Goal: Communication & Community: Answer question/provide support

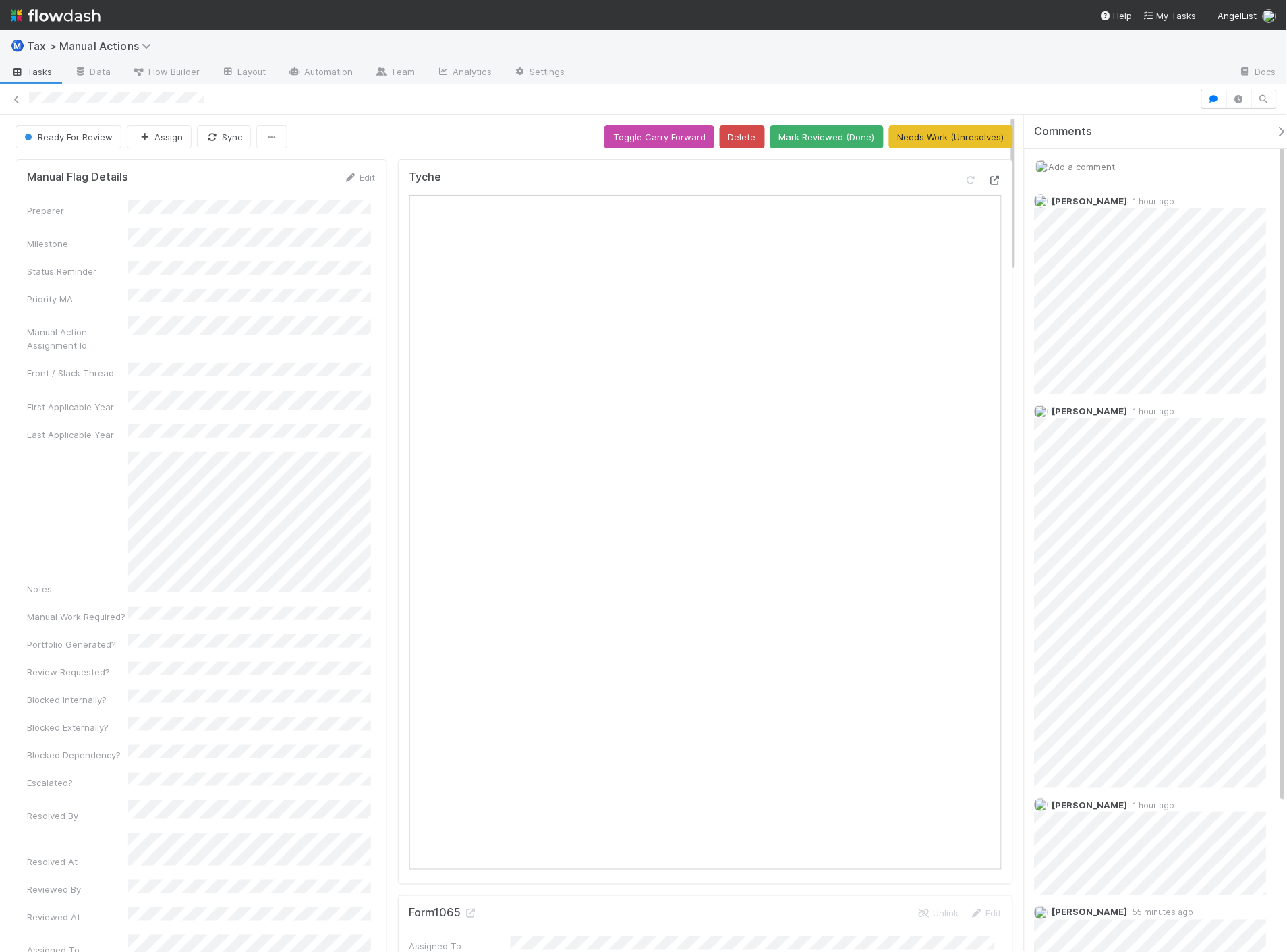
click at [988, 178] on icon at bounding box center [995, 180] width 14 height 9
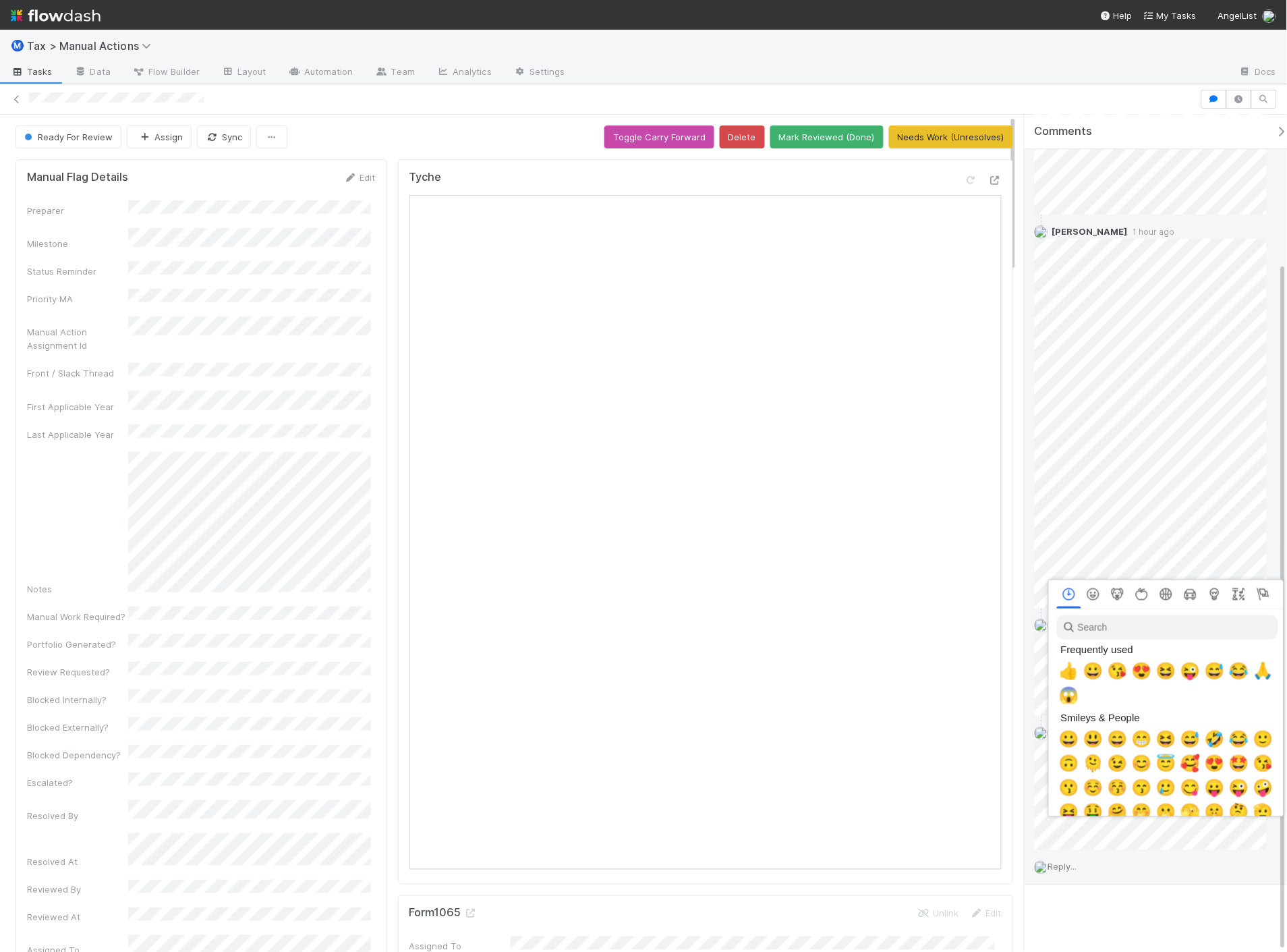
scroll to position [0, 5]
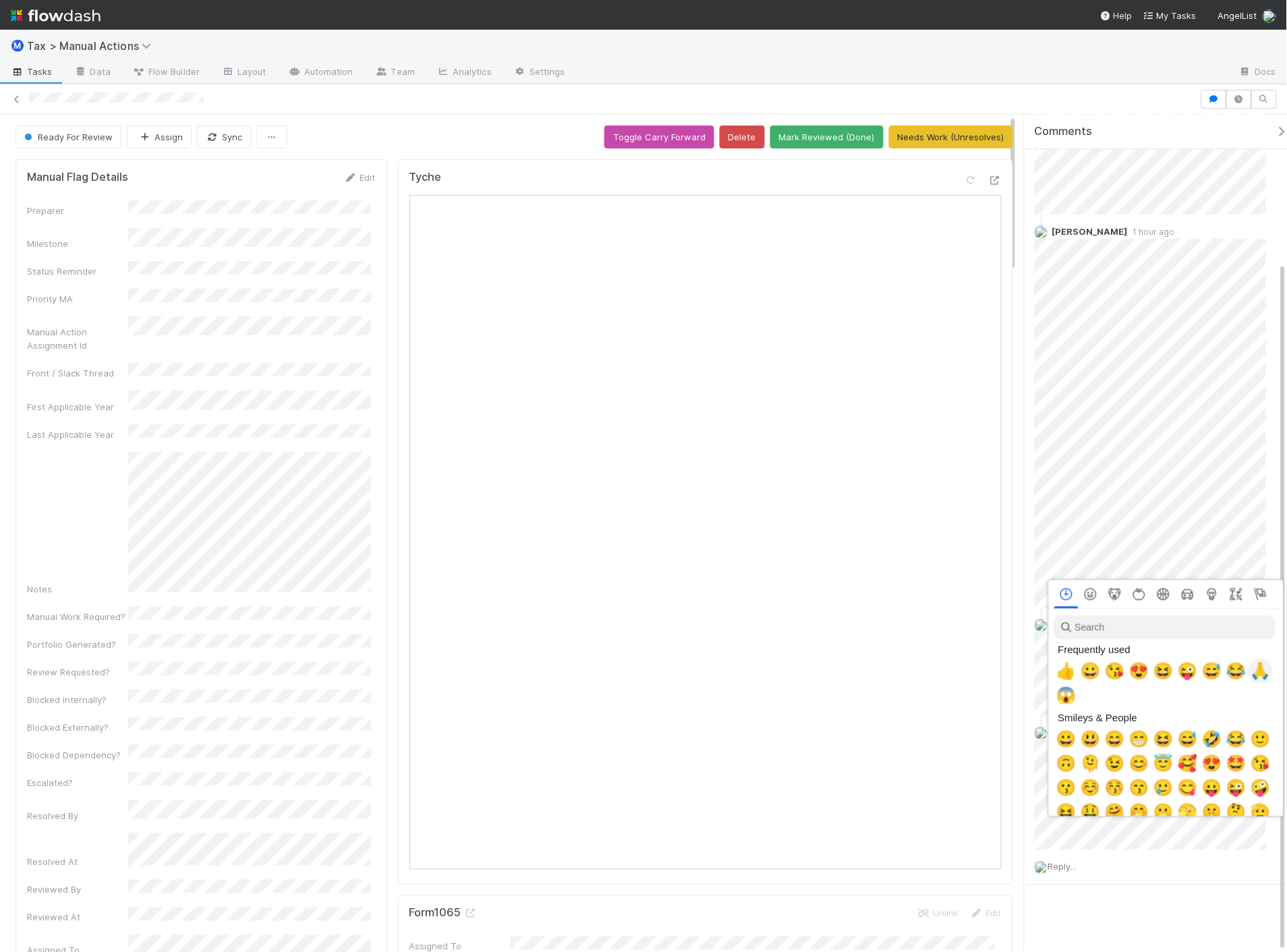
click at [1258, 678] on span "🙏" at bounding box center [1261, 672] width 21 height 19
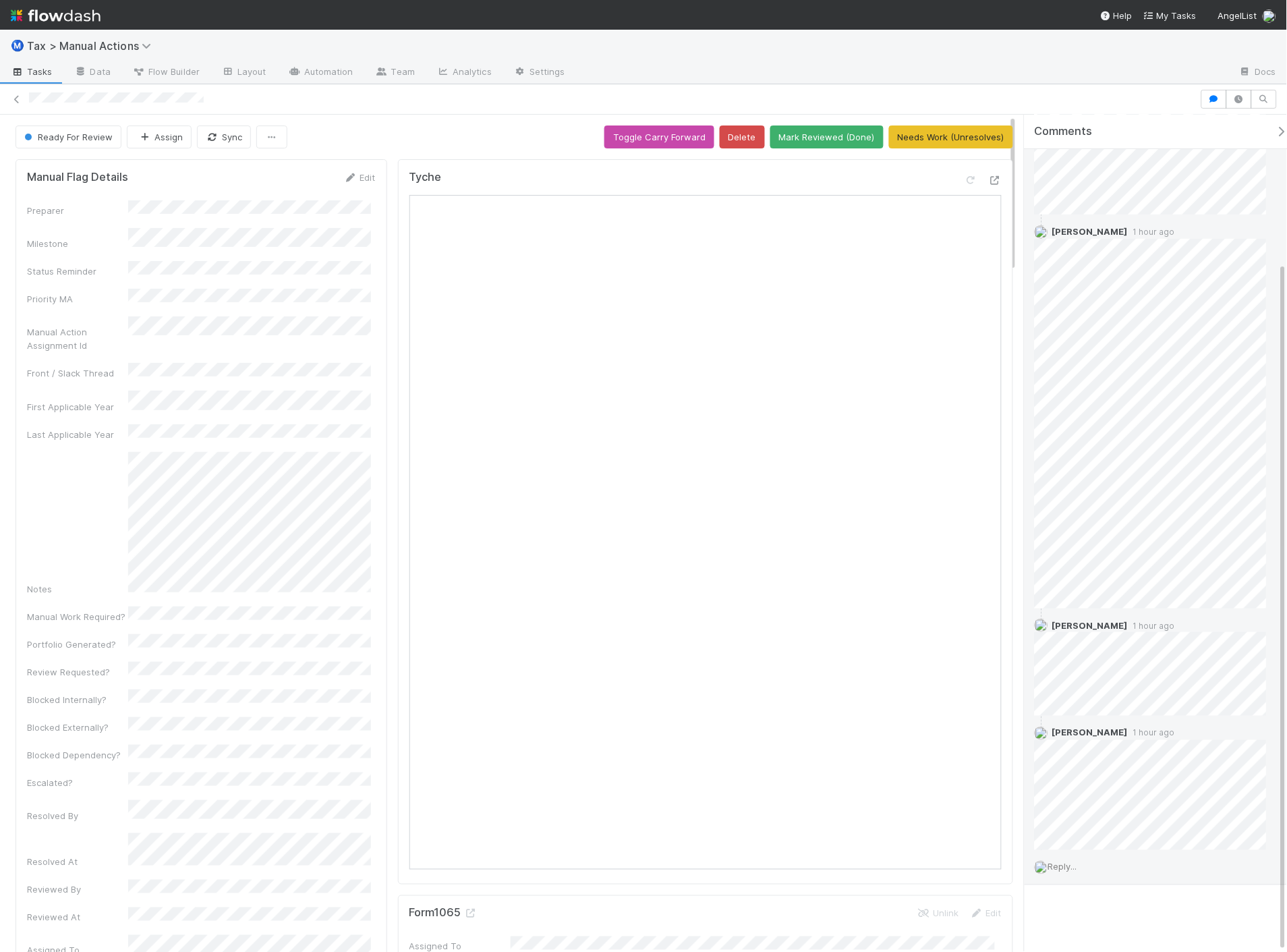
click at [1064, 870] on span "Reply..." at bounding box center [1063, 867] width 29 height 11
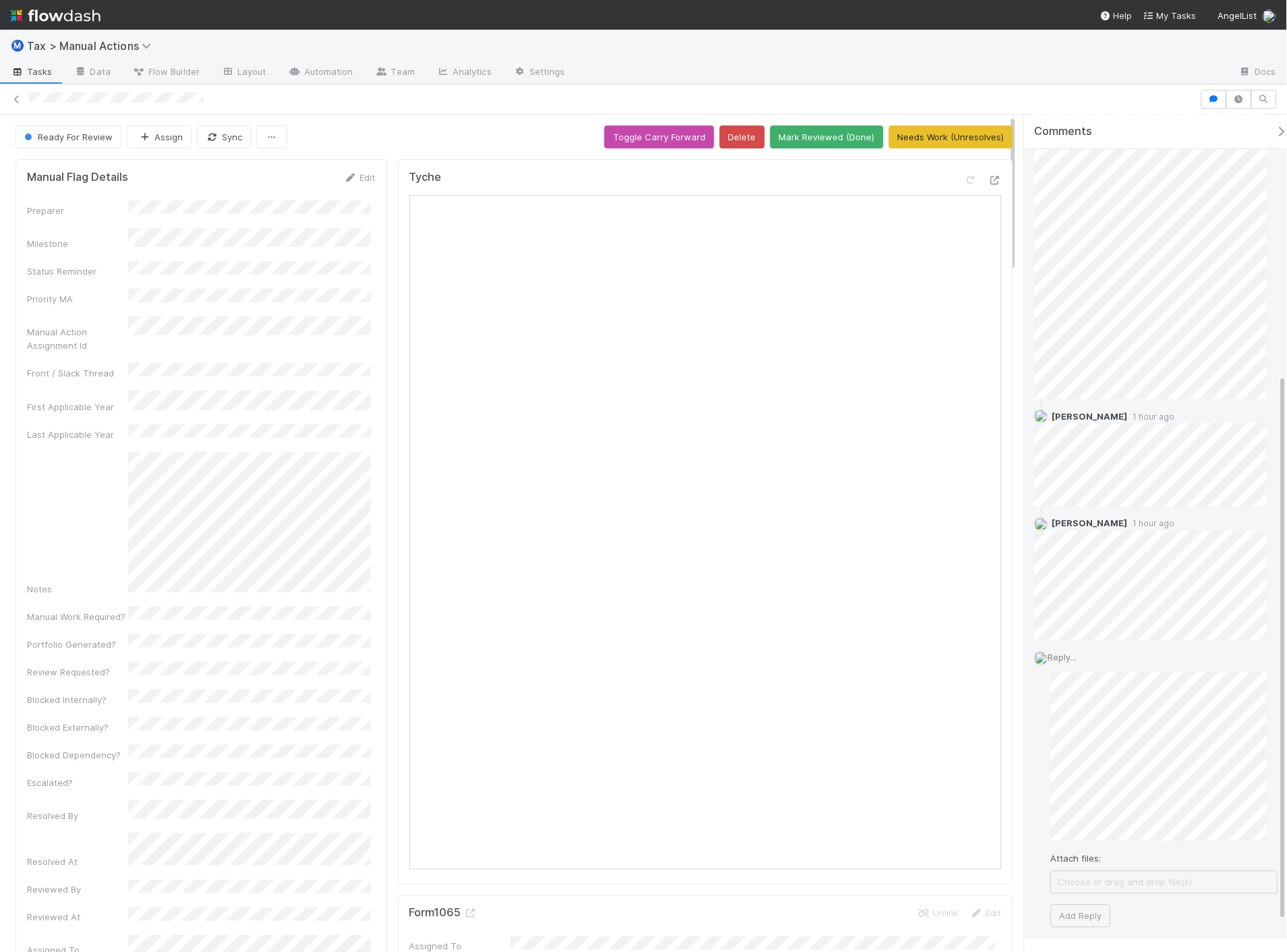
scroll to position [443, 0]
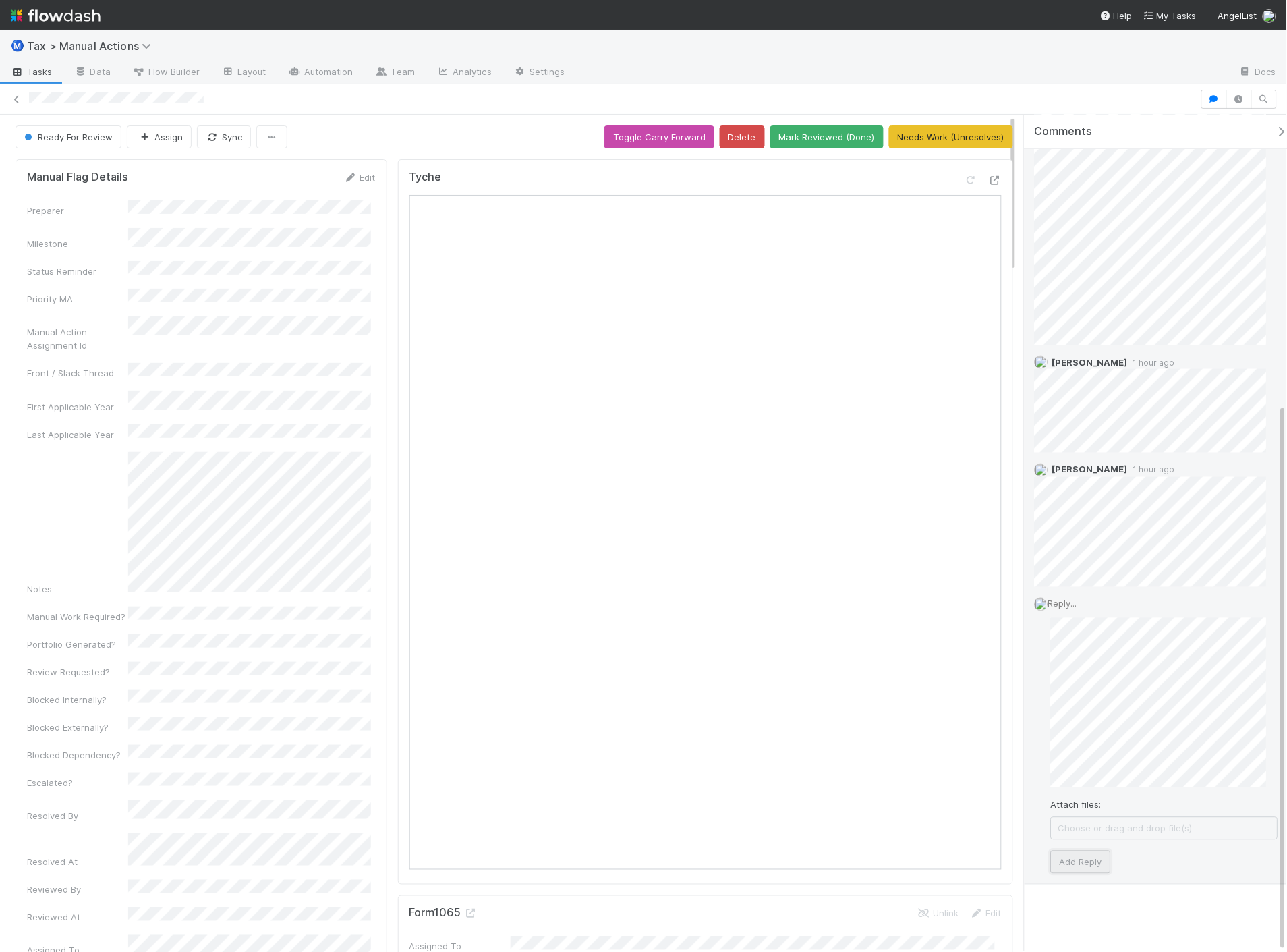
click at [1071, 864] on button "Add Reply" at bounding box center [1081, 862] width 60 height 23
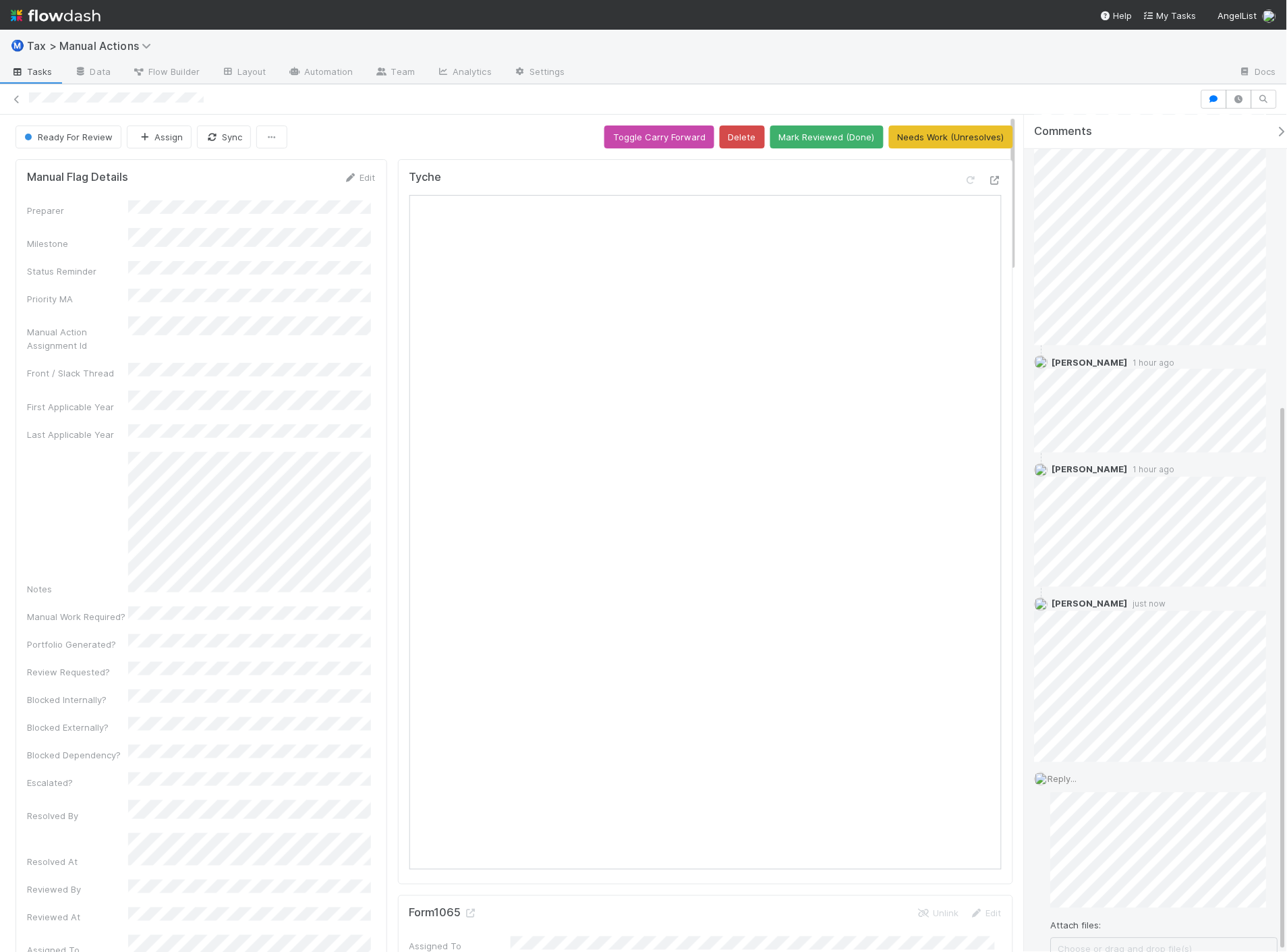
scroll to position [355, 0]
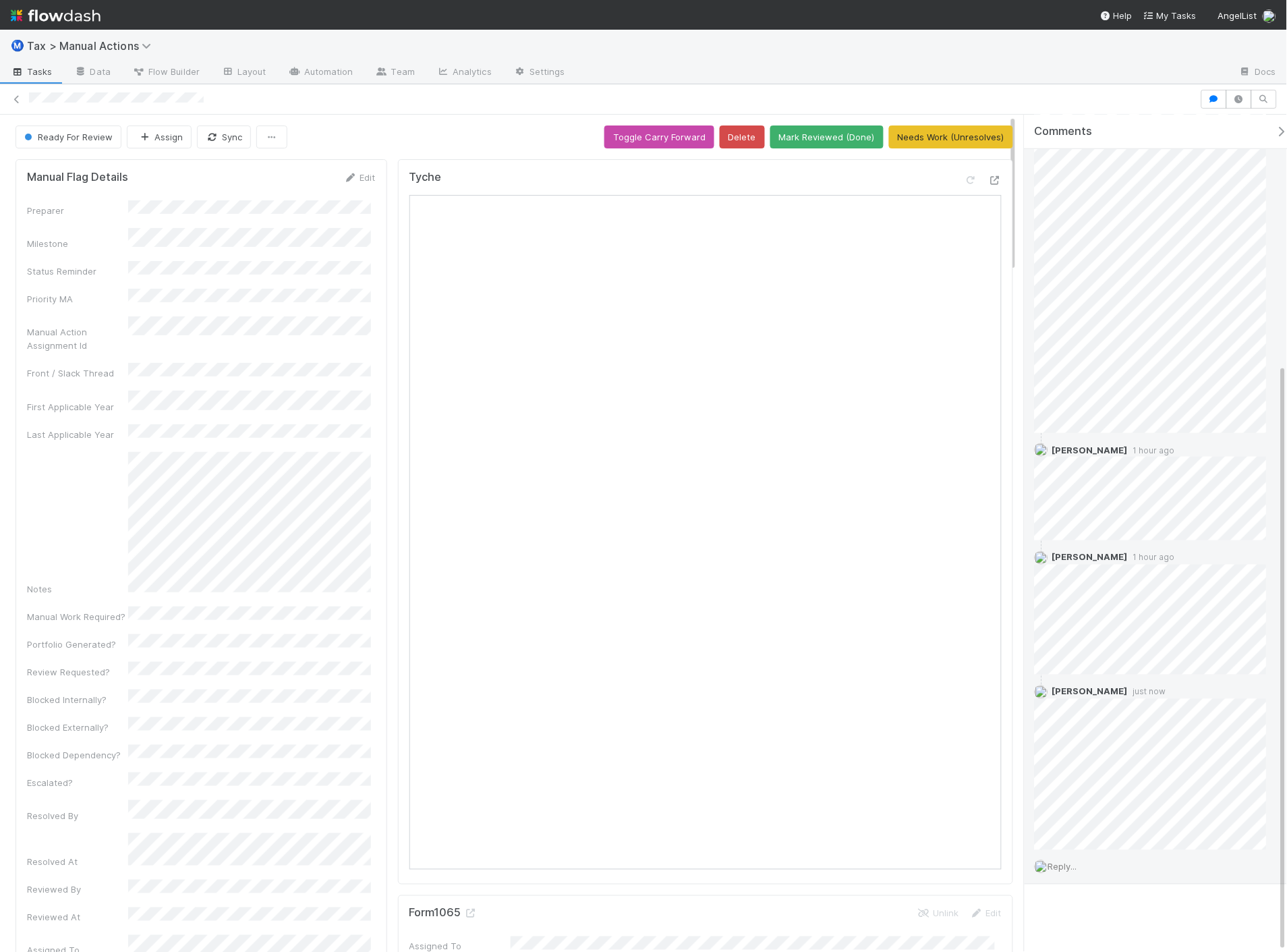
click at [1053, 868] on span "Reply..." at bounding box center [1063, 867] width 29 height 11
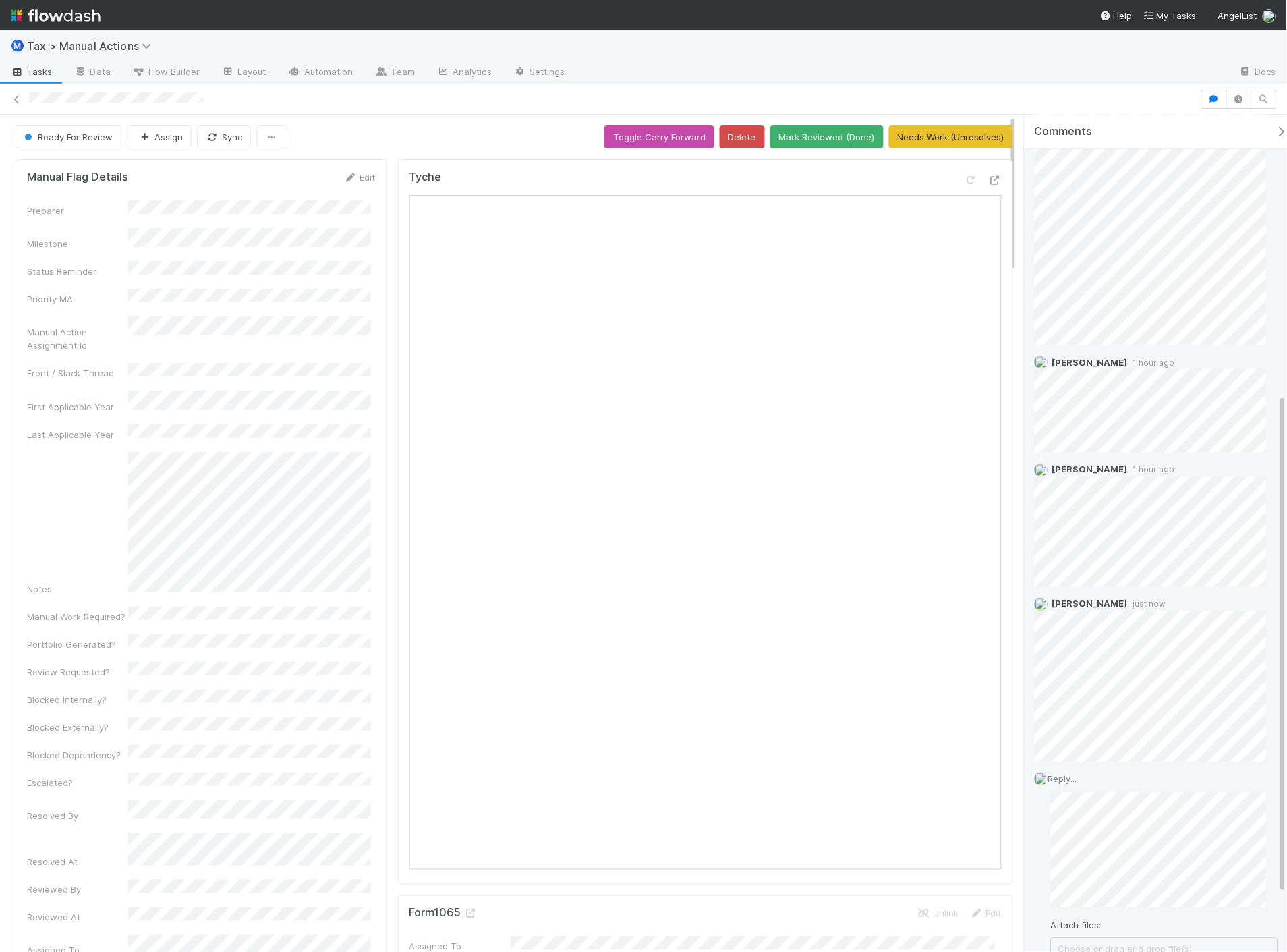
scroll to position [563, 0]
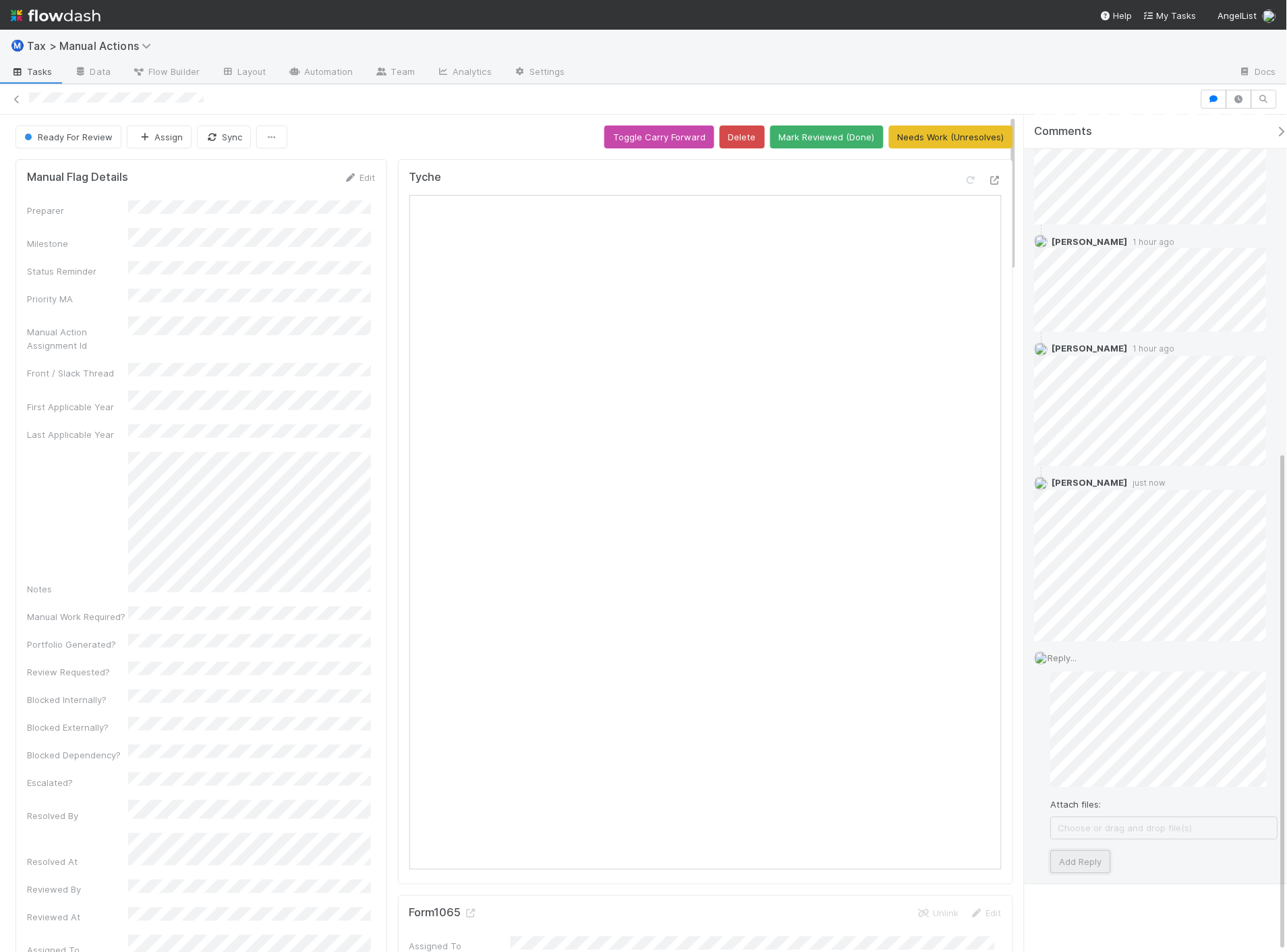
click at [1091, 861] on button "Add Reply" at bounding box center [1081, 862] width 60 height 23
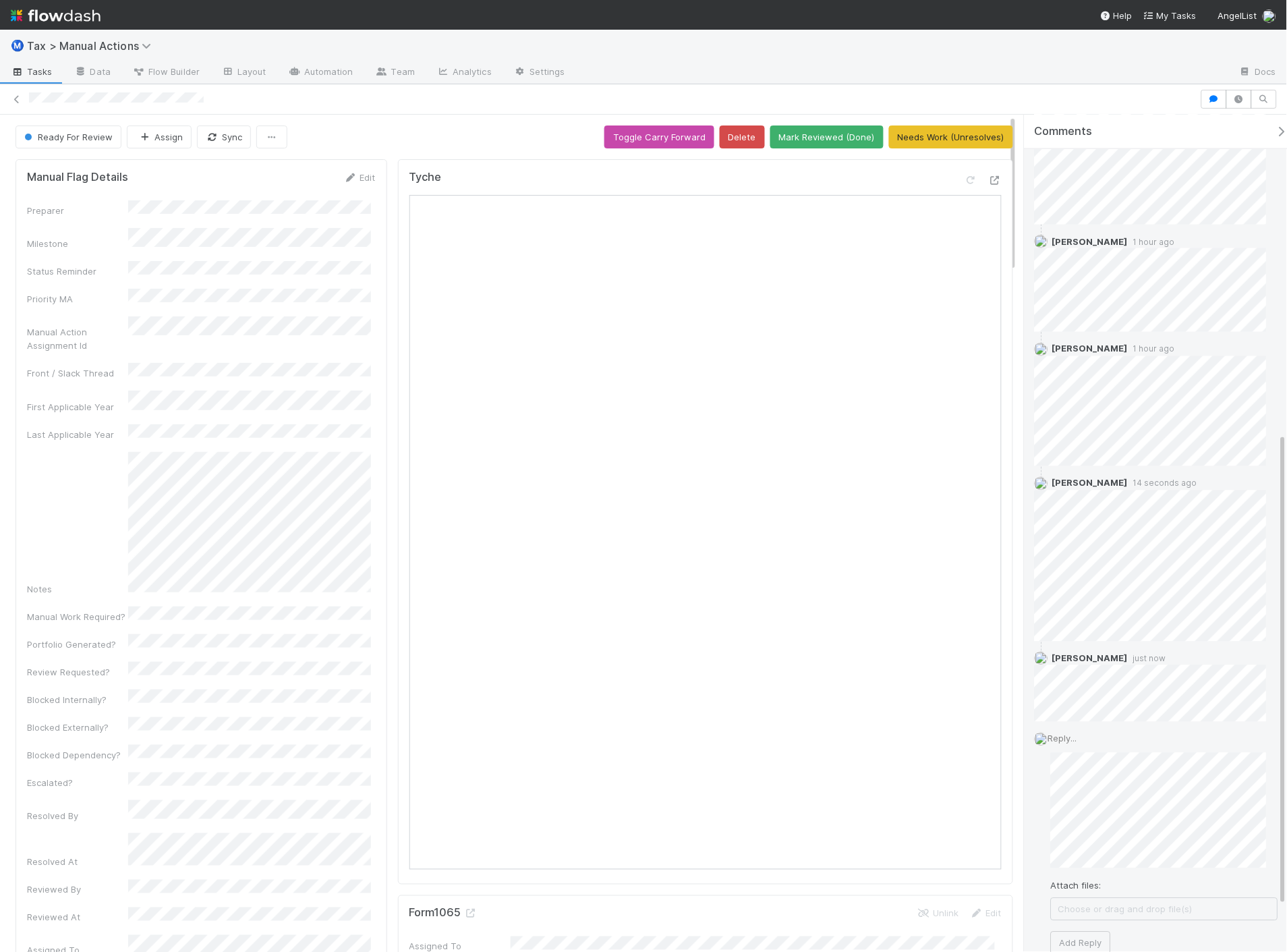
scroll to position [436, 0]
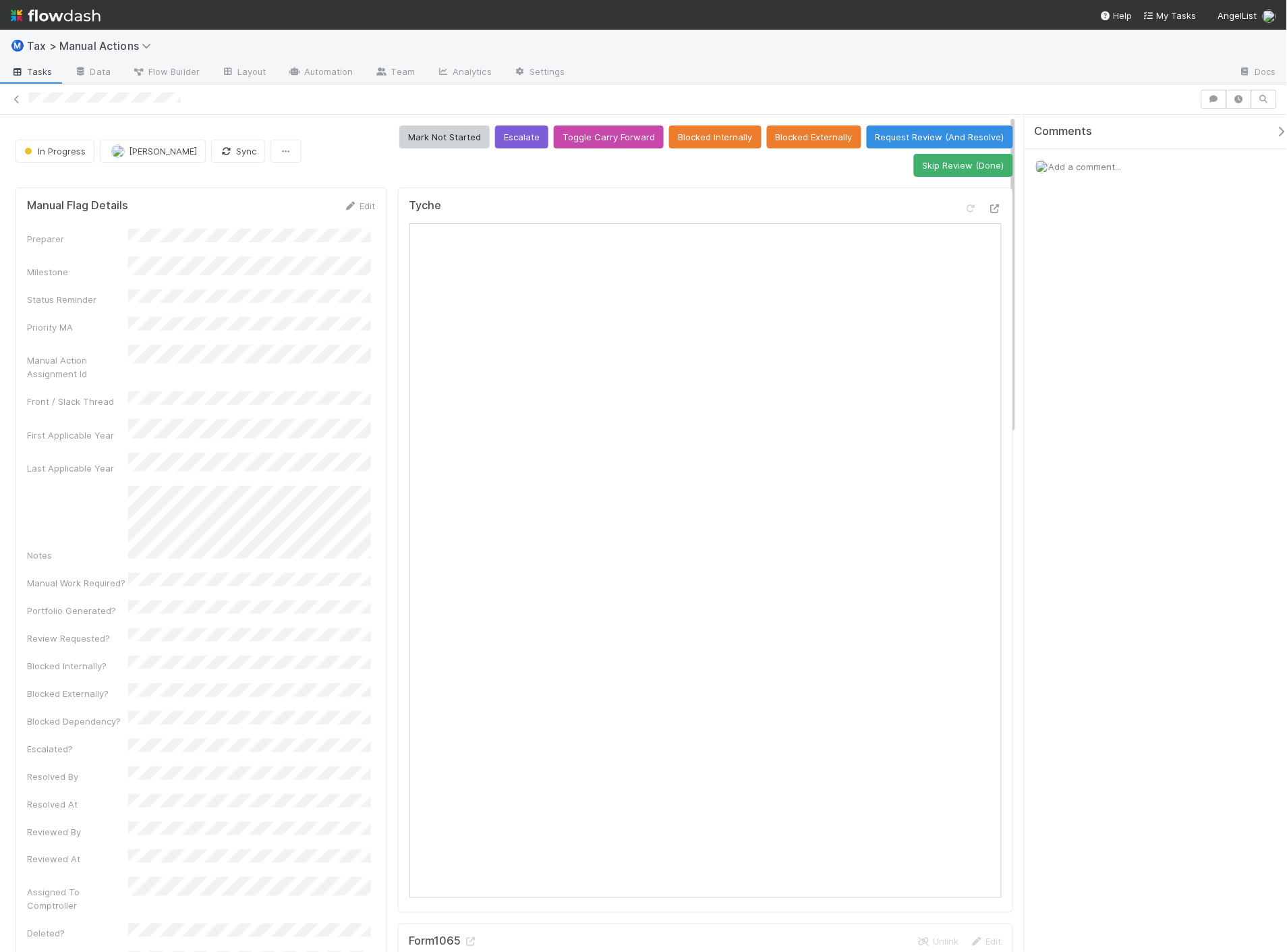
click at [1102, 173] on div "Add a comment..." at bounding box center [1162, 167] width 274 height 35
click at [1072, 165] on span "Add a comment..." at bounding box center [1086, 167] width 73 height 11
click at [1107, 263] on button "[PERSON_NAME]" at bounding box center [1107, 256] width 102 height 19
click at [1061, 376] on button "Add Comment" at bounding box center [1086, 374] width 78 height 23
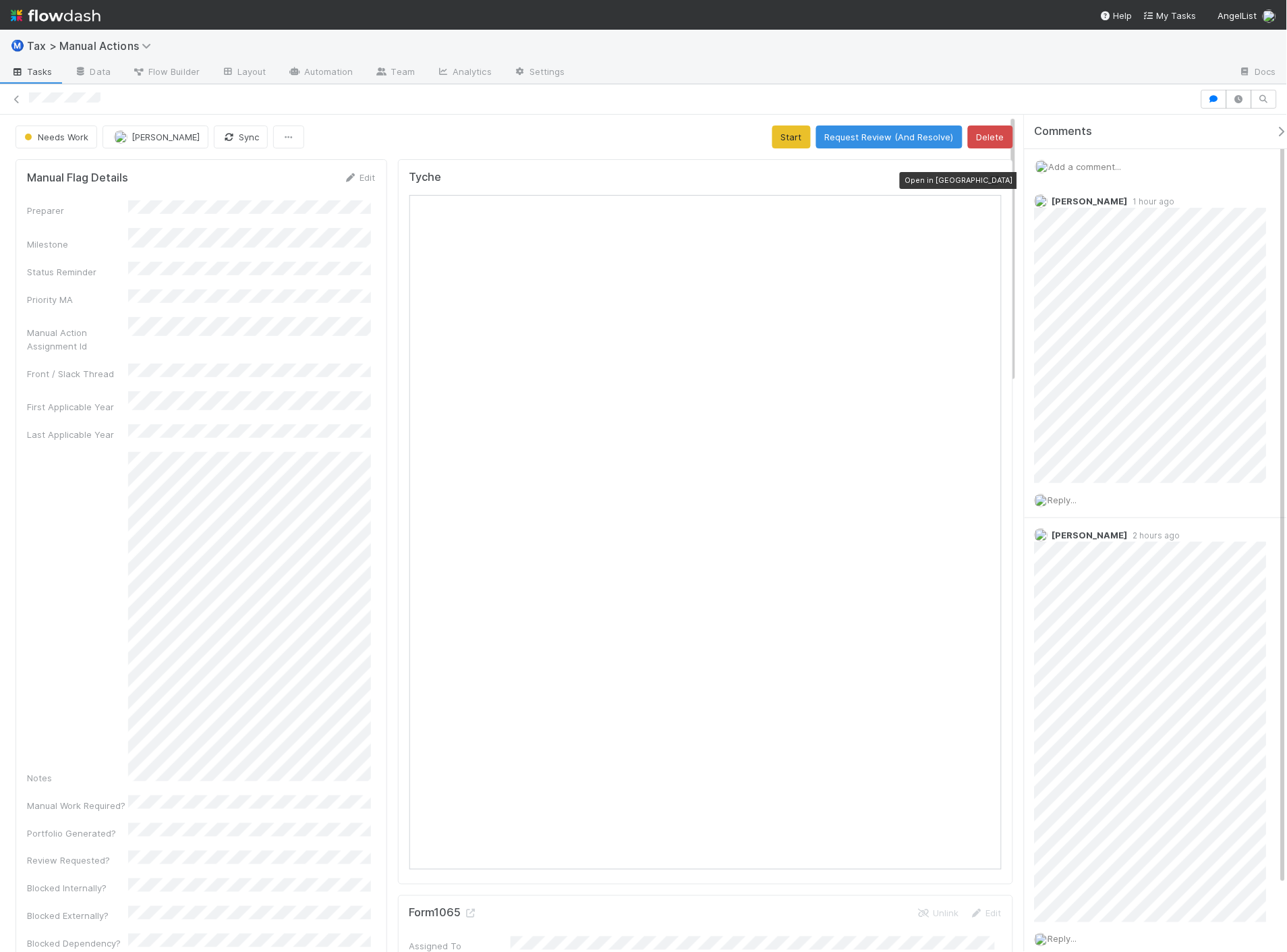
click at [988, 181] on icon at bounding box center [995, 180] width 14 height 9
click at [1070, 502] on span "Reply..." at bounding box center [1063, 500] width 29 height 11
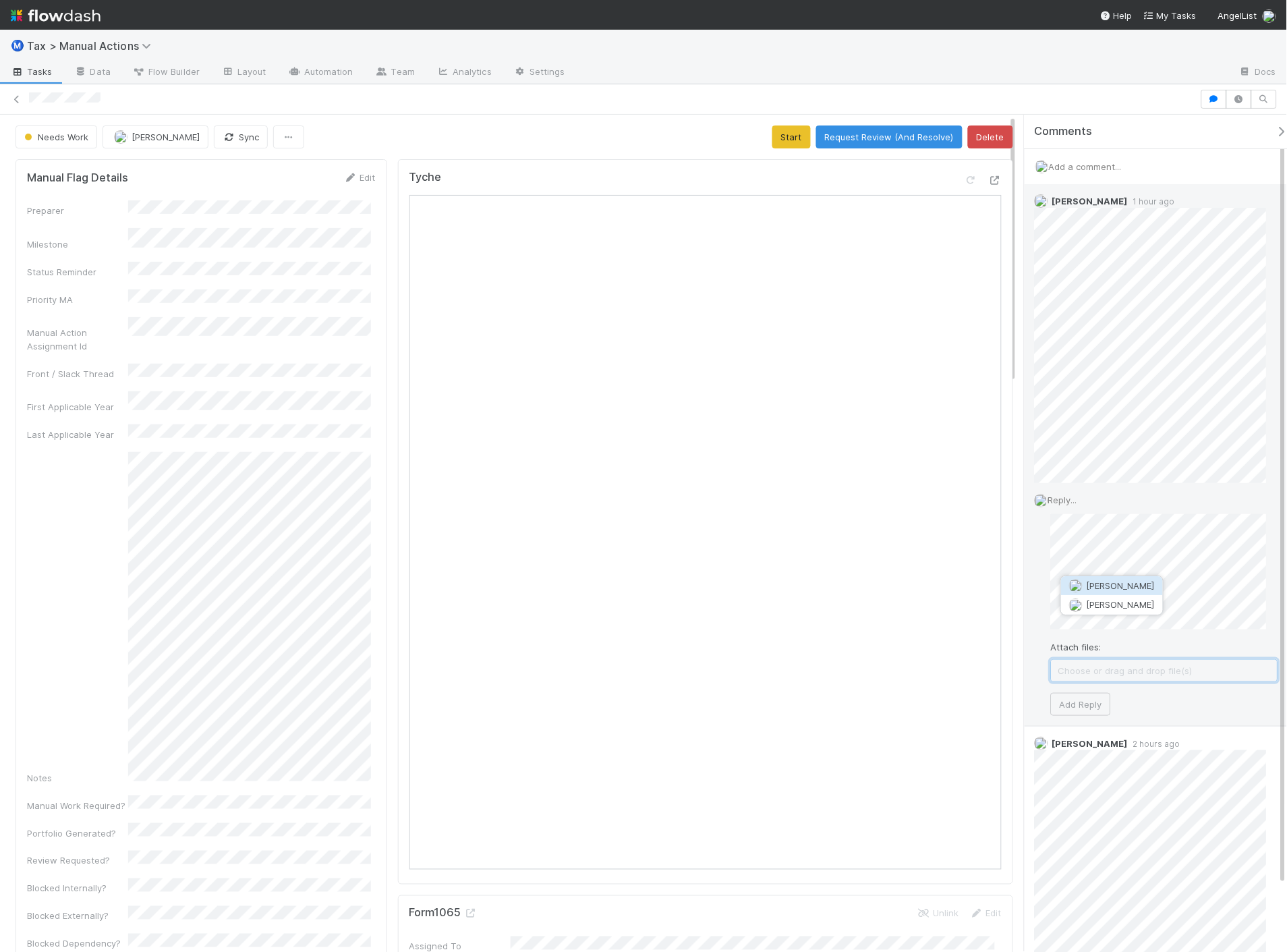
click at [1132, 581] on span "[PERSON_NAME]" at bounding box center [1120, 586] width 68 height 11
click at [1071, 843] on button "Add Reply" at bounding box center [1081, 839] width 60 height 23
